Goal: Transaction & Acquisition: Purchase product/service

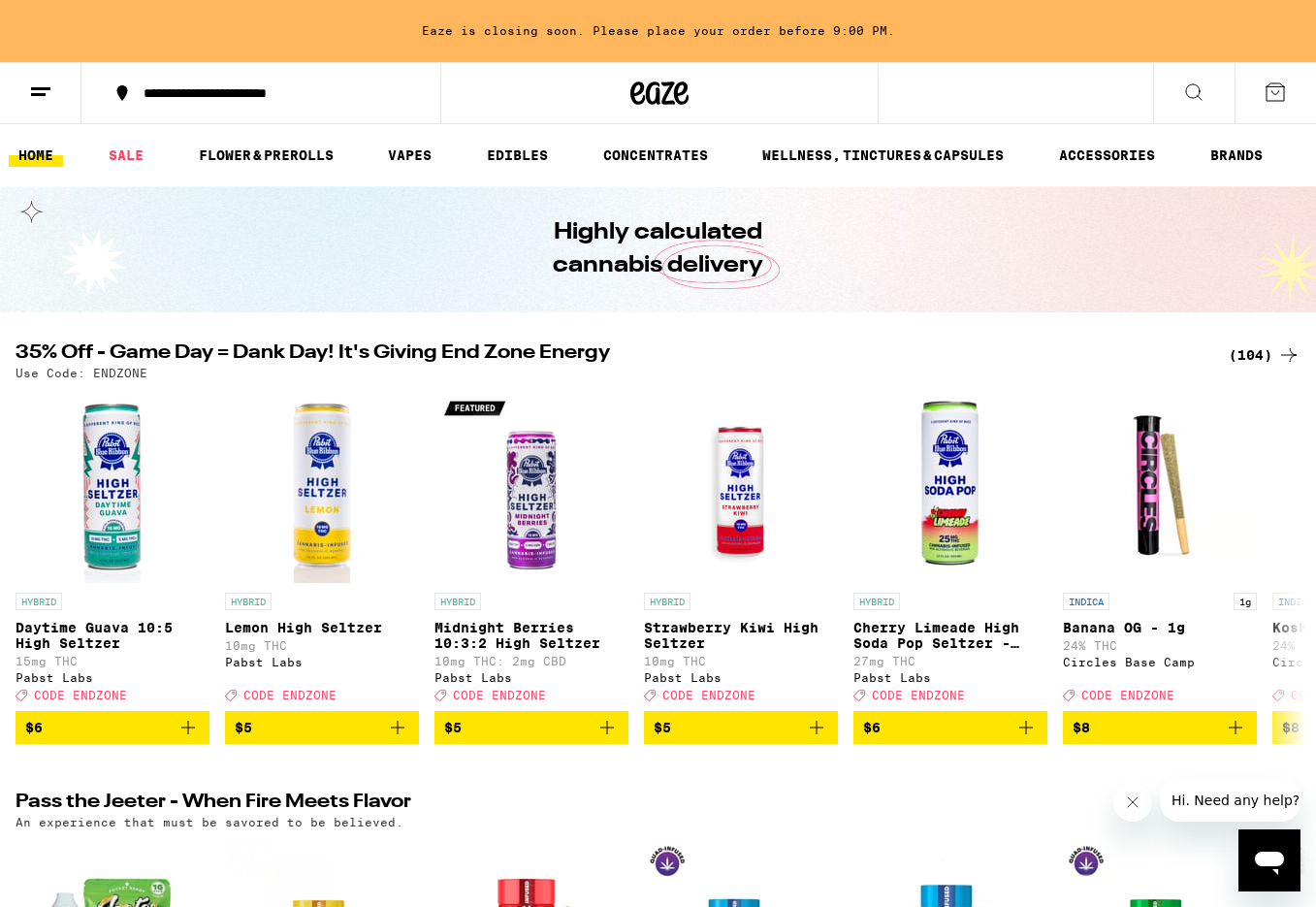
click at [1286, 353] on icon at bounding box center [1288, 354] width 23 height 23
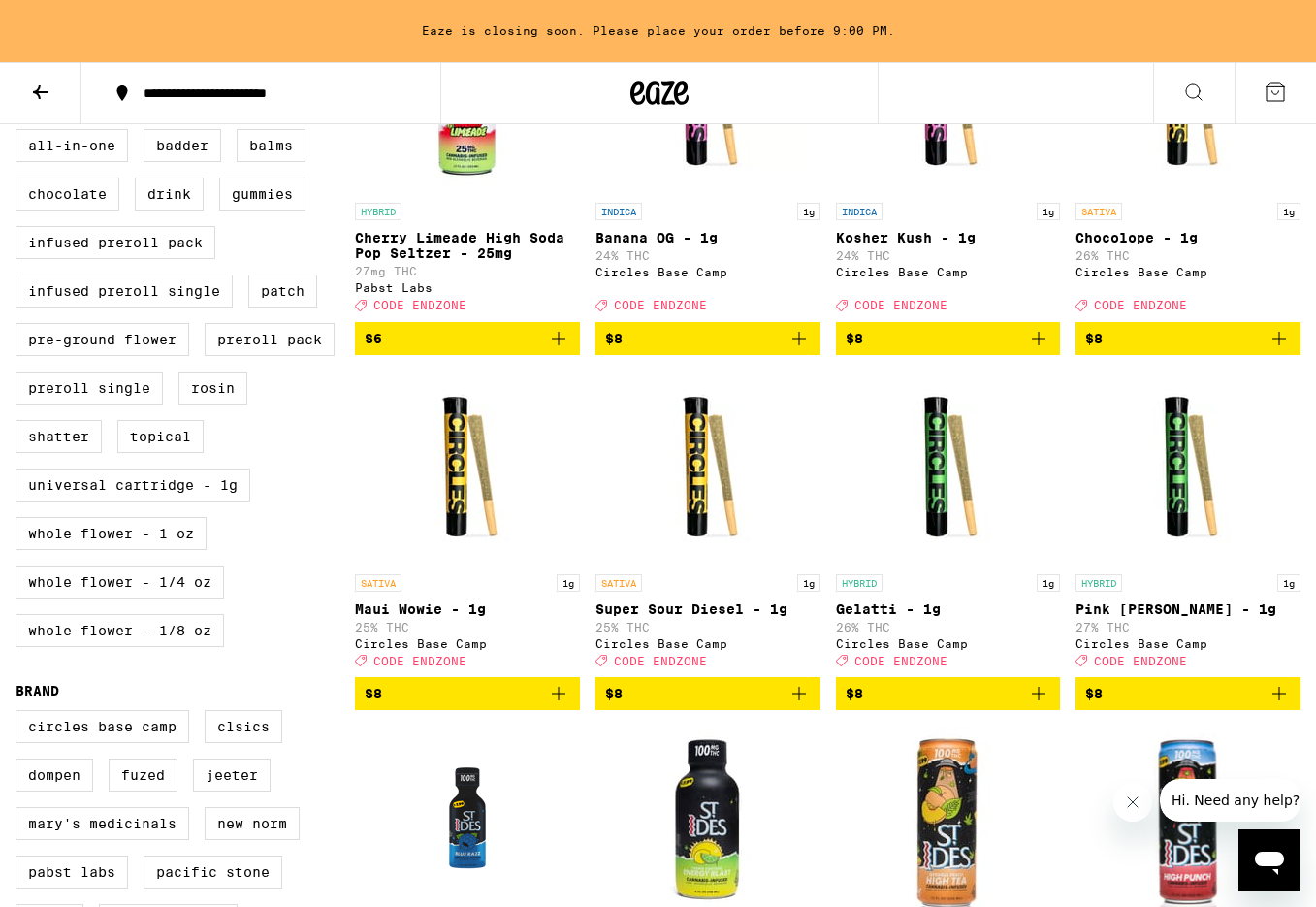
scroll to position [457, 0]
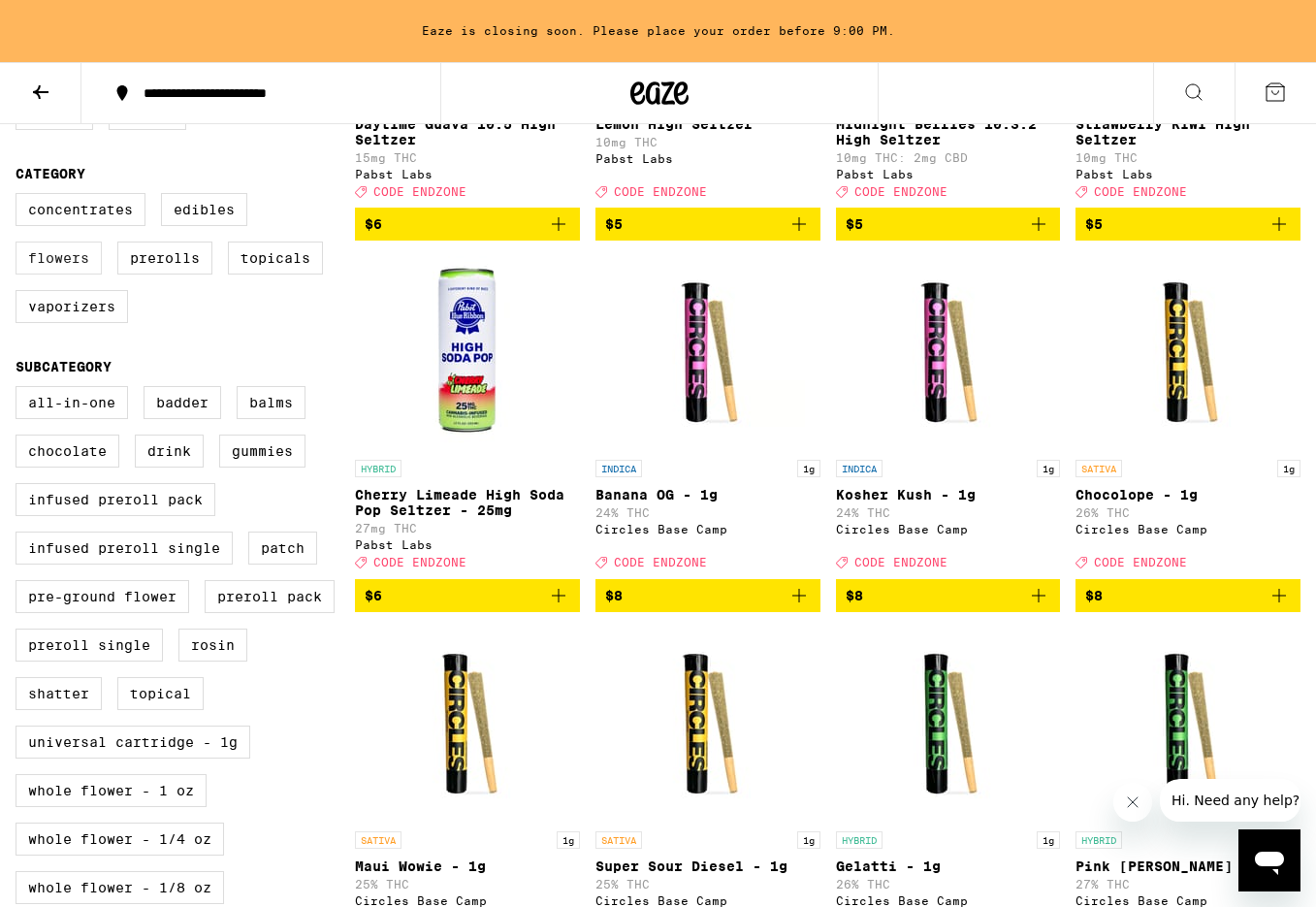
click at [82, 275] on label "Flowers" at bounding box center [58, 258] width 86 height 33
click at [21, 197] on input "Flowers" at bounding box center [20, 196] width 1 height 1
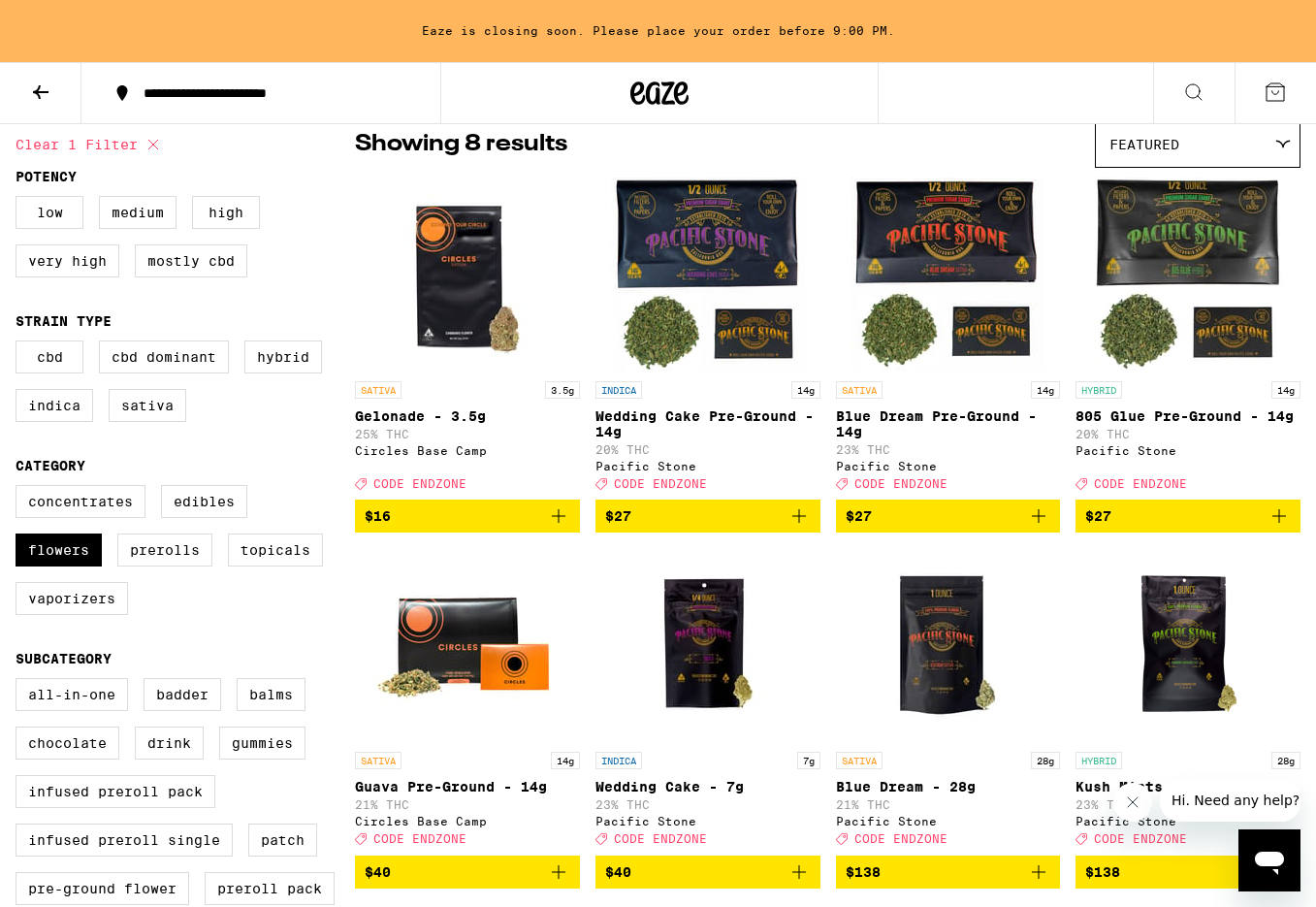
scroll to position [233, 0]
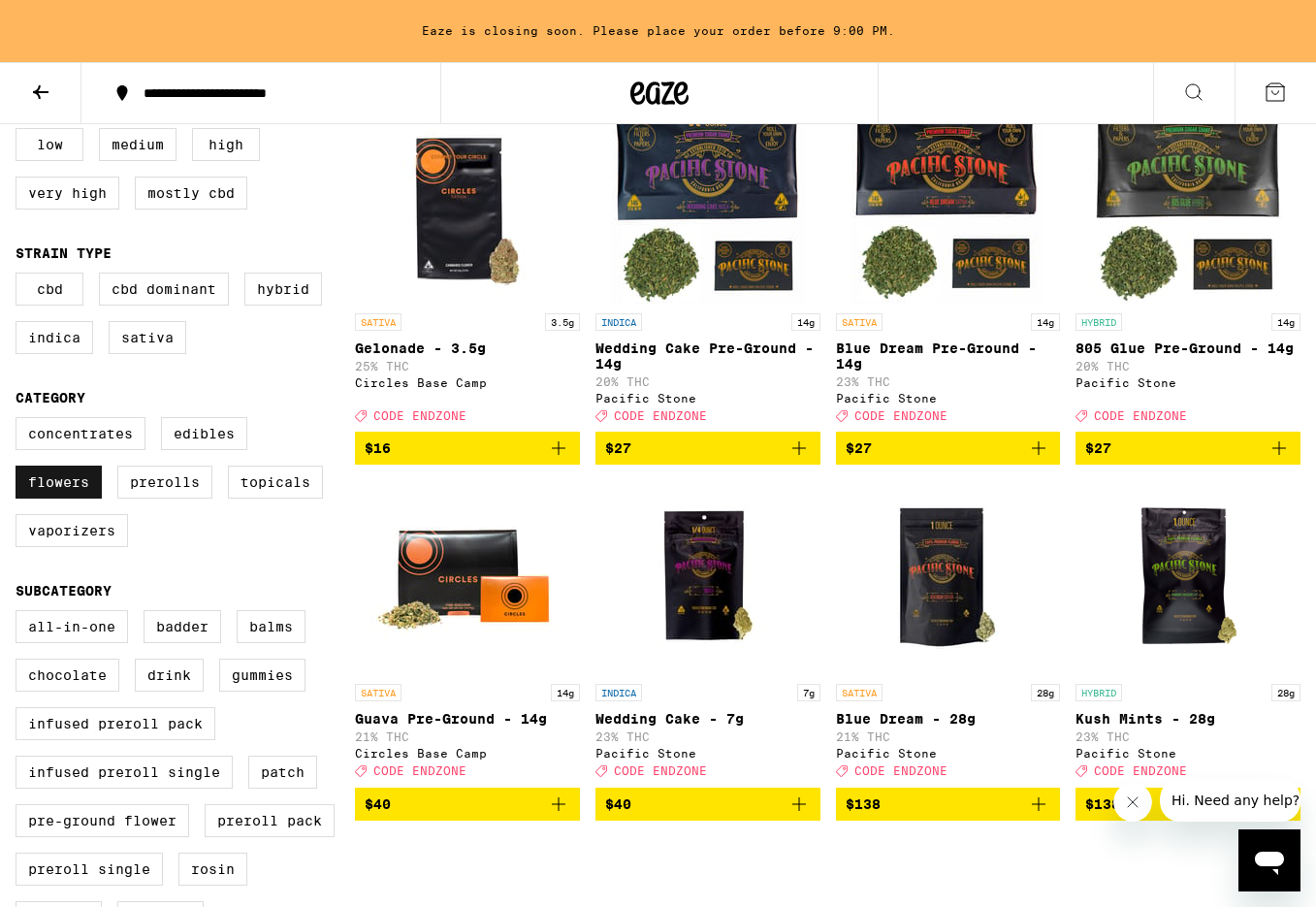
click at [67, 498] on label "Flowers" at bounding box center [58, 482] width 86 height 33
click at [21, 421] on input "Flowers" at bounding box center [20, 420] width 1 height 1
checkbox input "false"
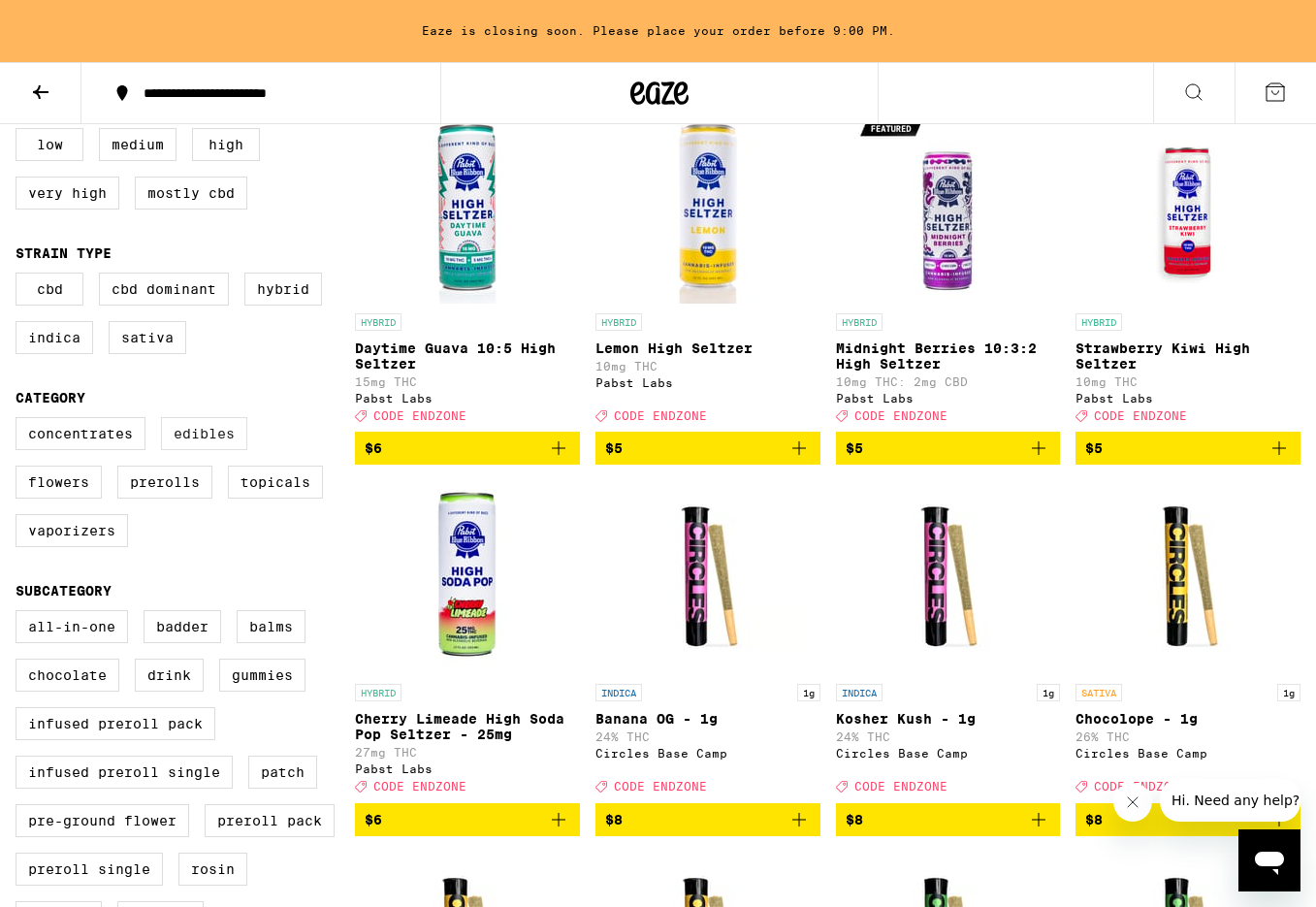
click at [189, 437] on label "Edibles" at bounding box center [203, 433] width 86 height 33
click at [21, 421] on input "Edibles" at bounding box center [20, 420] width 1 height 1
checkbox input "true"
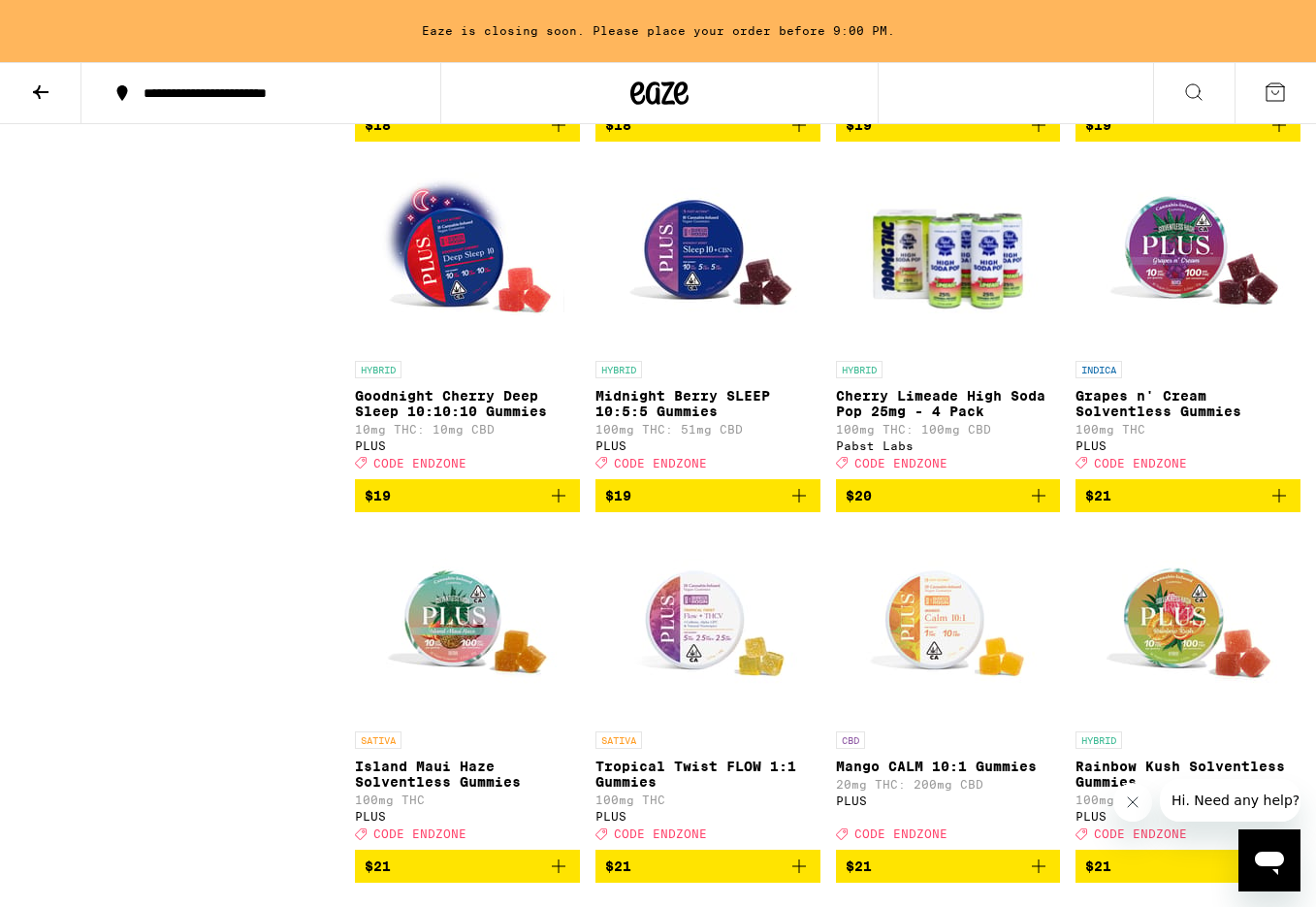
scroll to position [2439, 0]
